Goal: Task Accomplishment & Management: Use online tool/utility

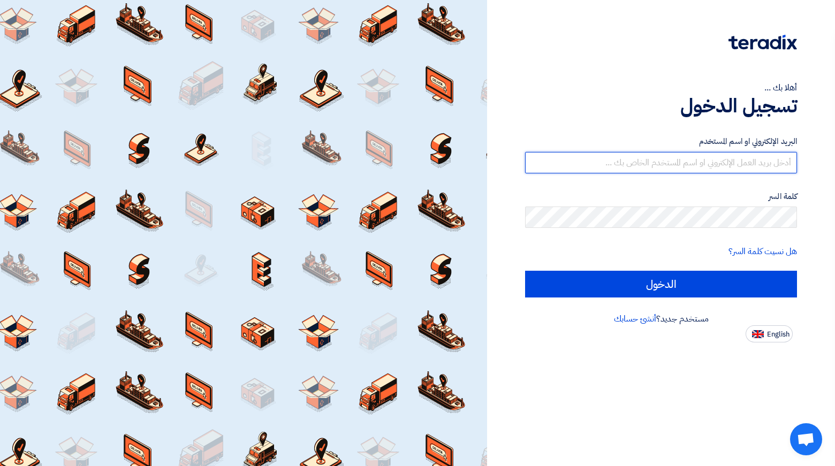
type input "[EMAIL_ADDRESS][PERSON_NAME][DOMAIN_NAME]"
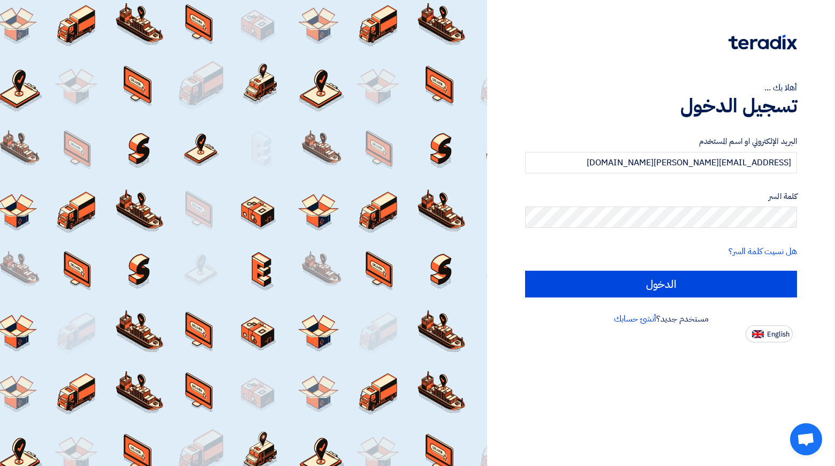
click at [605, 298] on div "البريد الإلكتروني او اسم المستخدم [EMAIL_ADDRESS][PERSON_NAME][DOMAIN_NAME] كلم…" at bounding box center [661, 216] width 272 height 192
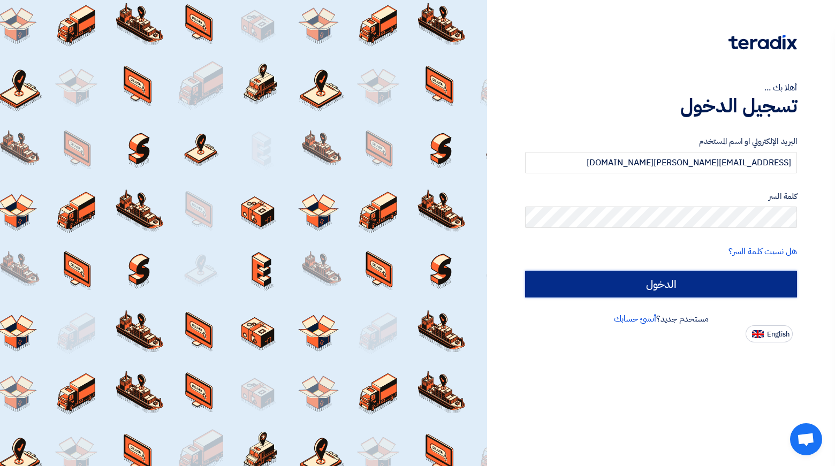
click at [607, 293] on input "الدخول" at bounding box center [661, 284] width 272 height 27
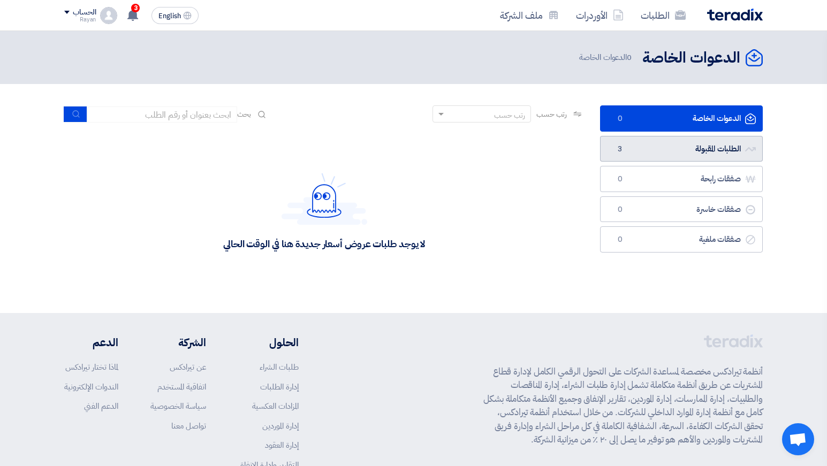
click at [651, 145] on link "الطلبات المقبولة الطلبات المقبولة 3" at bounding box center [681, 149] width 163 height 26
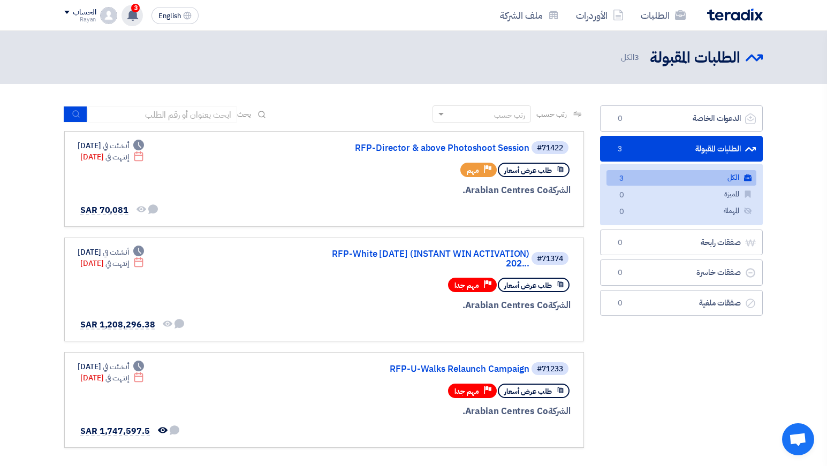
click at [130, 14] on use at bounding box center [132, 15] width 11 height 12
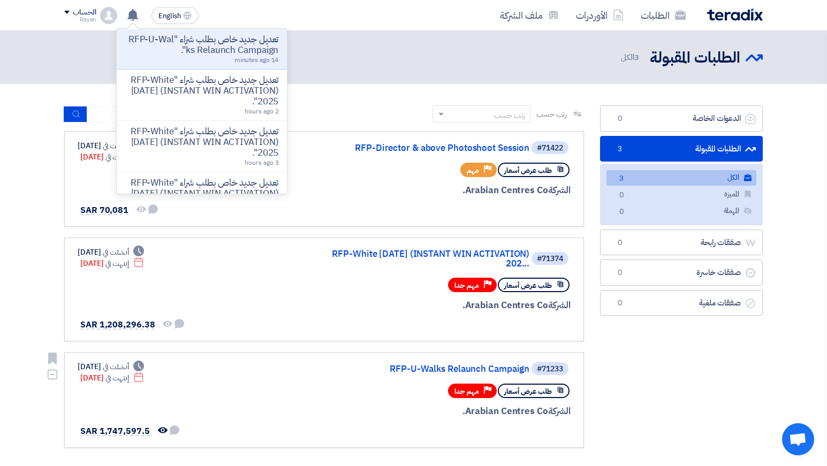
click at [435, 361] on div "#71233 RFP-U-Walks Relaunch Campaign" at bounding box center [441, 368] width 257 height 15
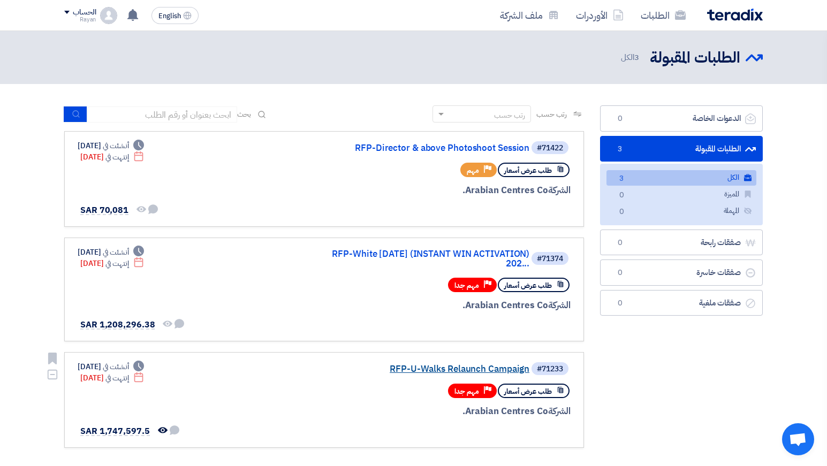
click at [431, 366] on link "RFP-U-Walks Relaunch Campaign" at bounding box center [422, 370] width 214 height 10
